Goal: Task Accomplishment & Management: Use online tool/utility

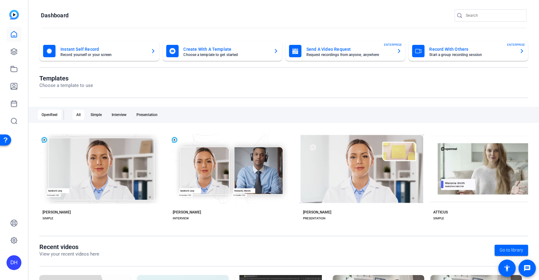
click at [223, 94] on div "Templates Choose a template to use" at bounding box center [283, 87] width 488 height 24
click at [117, 22] on openreel-divider-bar at bounding box center [283, 28] width 485 height 13
click at [157, 92] on div "Templates Choose a template to use" at bounding box center [283, 87] width 488 height 24
click at [186, 86] on openreel-page-title "Templates Choose a template to use" at bounding box center [283, 82] width 488 height 15
click at [11, 53] on icon at bounding box center [14, 52] width 6 height 6
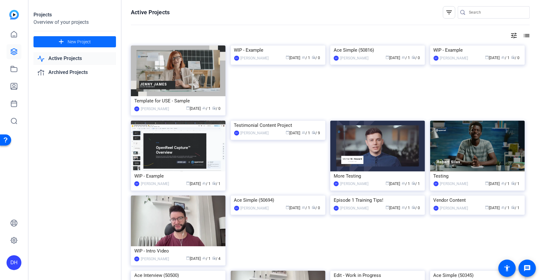
click at [84, 39] on span "New Project" at bounding box center [79, 42] width 23 height 7
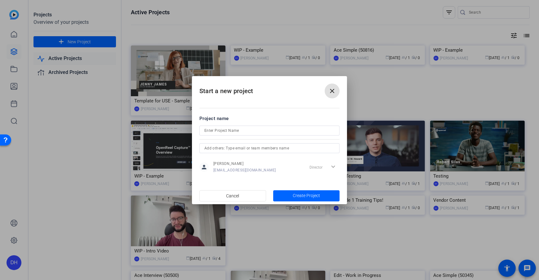
click at [249, 133] on input at bounding box center [269, 130] width 130 height 7
type input "Leader Testimonial"
click at [257, 117] on div "Project name" at bounding box center [269, 118] width 140 height 7
click at [298, 198] on span "Create Project" at bounding box center [306, 196] width 27 height 7
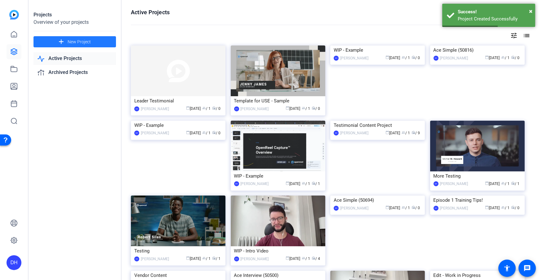
click at [120, 113] on div "Projects Overview of your projects add New Project Active Projects Archived Pro…" at bounding box center [75, 140] width 93 height 280
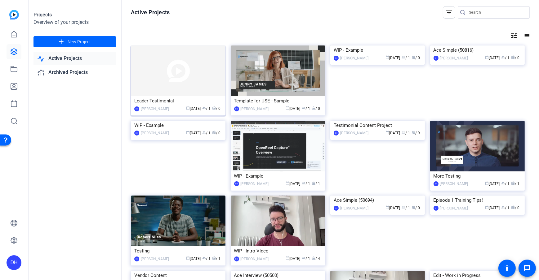
click at [184, 96] on img at bounding box center [178, 71] width 95 height 51
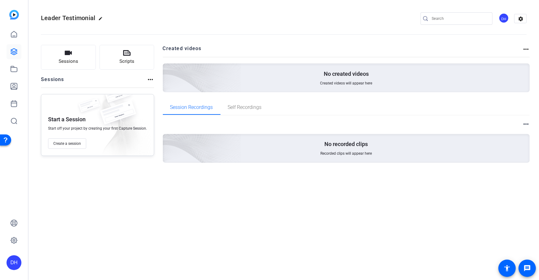
click at [159, 96] on div "Sessions Scripts Sessions more_horiz Start a Session Start off your project by …" at bounding box center [284, 113] width 510 height 153
click at [157, 82] on div "Sessions Scripts Sessions more_horiz Start a Session Start off your project by …" at bounding box center [284, 113] width 510 height 153
click at [60, 64] on span "Sessions" at bounding box center [69, 61] width 20 height 7
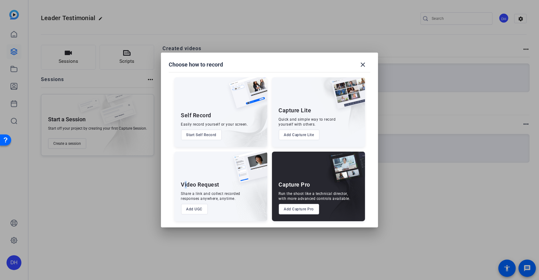
click at [185, 182] on div "Video Request" at bounding box center [200, 184] width 38 height 7
click at [199, 211] on button "Add UGC" at bounding box center [194, 209] width 27 height 11
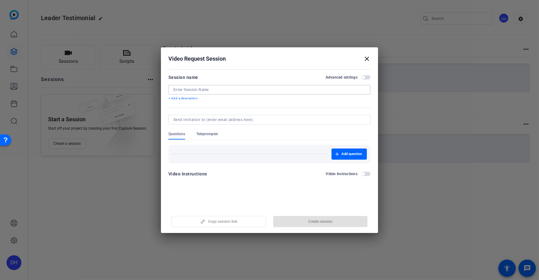
click at [214, 91] on input at bounding box center [269, 89] width 192 height 5
type input "[PERSON_NAME] Filming"
click at [196, 100] on p "+ Add a description" at bounding box center [269, 98] width 202 height 5
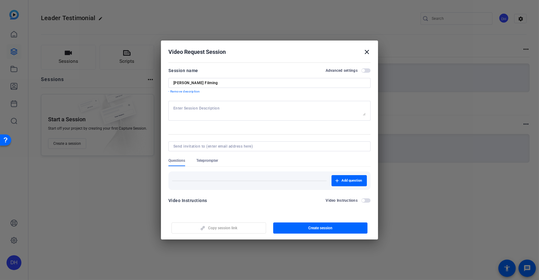
click at [244, 111] on textarea at bounding box center [269, 111] width 192 height 10
type textarea "Reminder to smile in the beginning"
click at [250, 128] on form "Session name Advanced settings [PERSON_NAME] Filming - Remove description Remin…" at bounding box center [269, 137] width 202 height 141
drag, startPoint x: 324, startPoint y: 227, endPoint x: 320, endPoint y: 232, distance: 6.6
click at [324, 227] on span "Create session" at bounding box center [320, 228] width 24 height 5
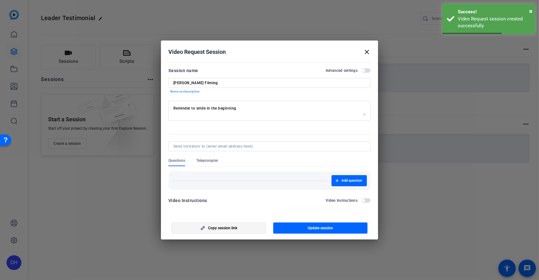
click at [241, 229] on span "button" at bounding box center [219, 228] width 94 height 15
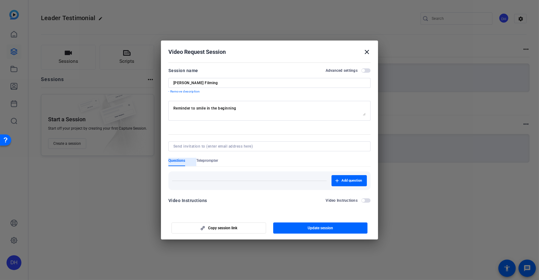
click at [179, 163] on span "Questions" at bounding box center [176, 160] width 17 height 5
click at [210, 161] on span "Teleprompter" at bounding box center [207, 160] width 22 height 5
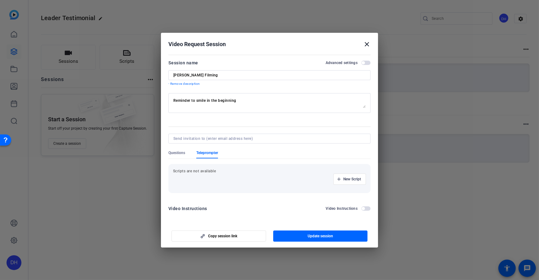
click at [202, 155] on span "Teleprompter" at bounding box center [207, 153] width 22 height 5
click at [210, 153] on span "Teleprompter" at bounding box center [207, 153] width 22 height 5
click at [351, 182] on span "button" at bounding box center [349, 179] width 32 height 15
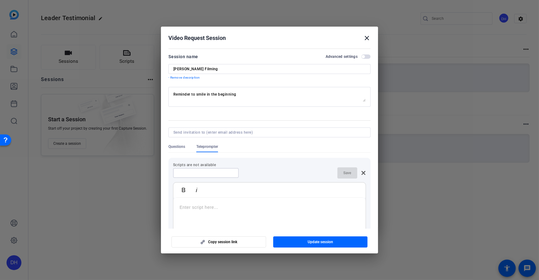
click at [196, 174] on input at bounding box center [206, 173] width 56 height 5
type input "Script"
click at [174, 211] on div at bounding box center [269, 236] width 192 height 77
click at [296, 154] on div "Scripts are not available Script Save Bold Italic Here is my script Enter scrip…" at bounding box center [269, 222] width 202 height 139
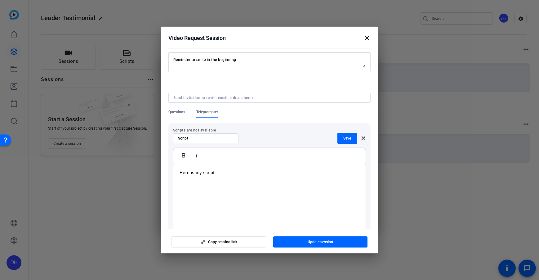
scroll to position [36, 0]
click at [342, 132] on span "button" at bounding box center [347, 137] width 20 height 15
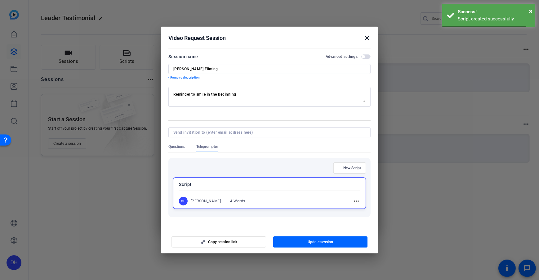
click at [262, 195] on div "Script DH [PERSON_NAME] 4 Words more_horiz" at bounding box center [269, 194] width 193 height 32
click at [263, 178] on div "Script DH [PERSON_NAME] 4 Words more_horiz" at bounding box center [269, 193] width 193 height 31
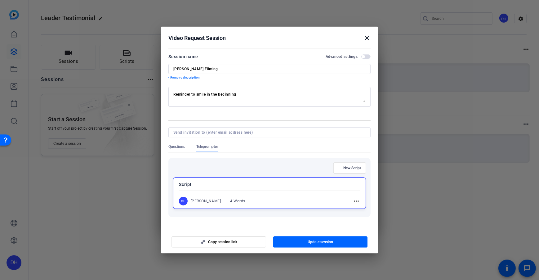
click at [239, 148] on div "Questions Teleprompter" at bounding box center [269, 148] width 202 height 8
click at [274, 190] on div at bounding box center [269, 191] width 181 height 2
click at [298, 194] on div "Script DH [PERSON_NAME] 4 Words more_horiz" at bounding box center [269, 193] width 193 height 31
click at [324, 230] on span "Update session" at bounding box center [319, 242] width 25 height 5
click at [329, 230] on span "Update session" at bounding box center [319, 242] width 25 height 5
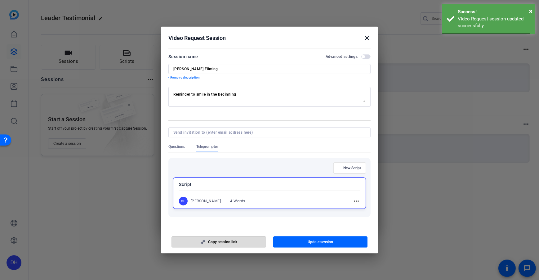
click at [240, 230] on span "button" at bounding box center [219, 242] width 94 height 15
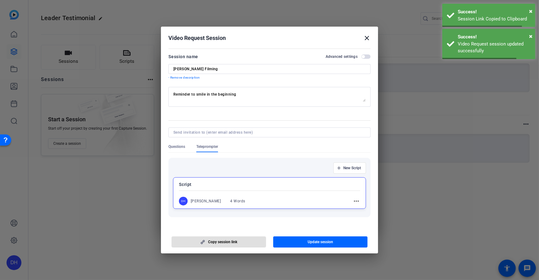
click at [274, 41] on div "Video Request Session close" at bounding box center [269, 37] width 202 height 7
click at [367, 38] on mat-icon "close" at bounding box center [366, 37] width 7 height 7
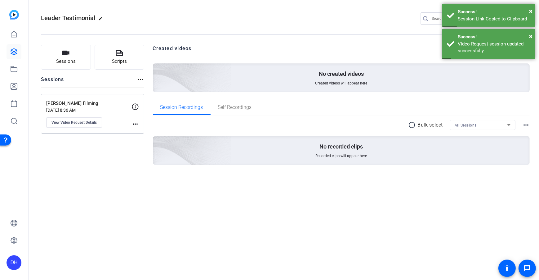
click at [150, 79] on div "Sessions Scripts Sessions more_horiz [PERSON_NAME] Filming [DATE] 8:36 AM View …" at bounding box center [284, 115] width 510 height 156
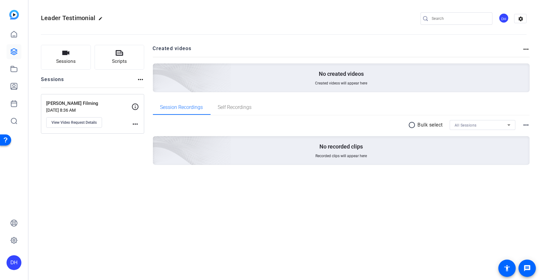
click at [175, 38] on openreel-divider-bar at bounding box center [283, 32] width 485 height 19
click at [149, 100] on div "Sessions Scripts Sessions more_horiz [PERSON_NAME] Filming [DATE] 8:36 AM View …" at bounding box center [284, 115] width 510 height 156
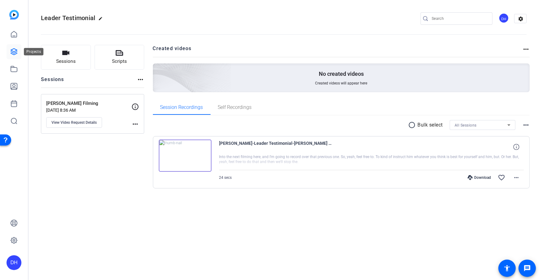
click at [15, 48] on icon at bounding box center [13, 51] width 7 height 7
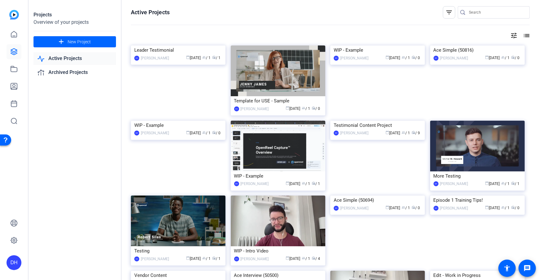
click at [188, 46] on img at bounding box center [178, 46] width 95 height 0
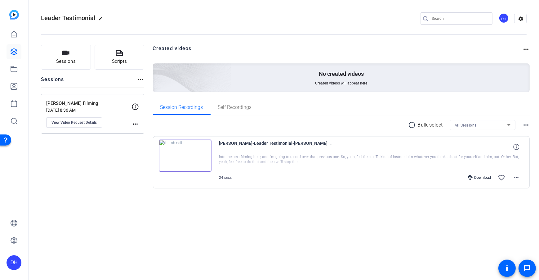
click at [108, 182] on div "Sessions Scripts Sessions more_horiz John Doe Filming Aug 25, 2025 @ 8:36 AM Vi…" at bounding box center [92, 127] width 103 height 164
click at [147, 81] on div "Sessions Scripts Sessions more_horiz John Doe Filming Aug 25, 2025 @ 8:36 AM Vi…" at bounding box center [284, 126] width 510 height 179
click at [152, 84] on div "Sessions Scripts Sessions more_horiz John Doe Filming Aug 25, 2025 @ 8:36 AM Vi…" at bounding box center [284, 126] width 510 height 179
click at [15, 88] on icon at bounding box center [14, 86] width 6 height 6
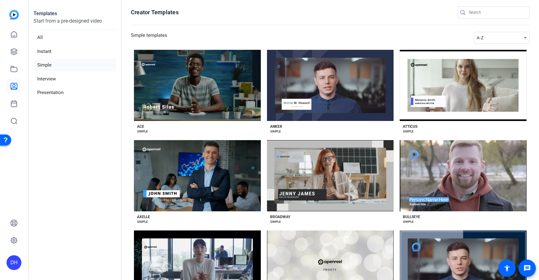
click at [15, 88] on icon at bounding box center [14, 86] width 6 height 6
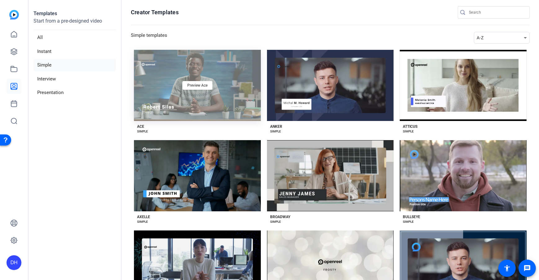
click at [183, 110] on div "Preview Ace" at bounding box center [197, 85] width 127 height 71
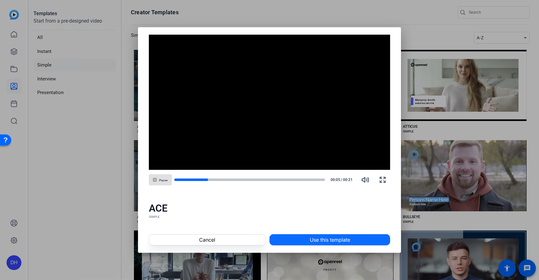
click at [307, 239] on span at bounding box center [330, 240] width 120 height 15
